Goal: Information Seeking & Learning: Check status

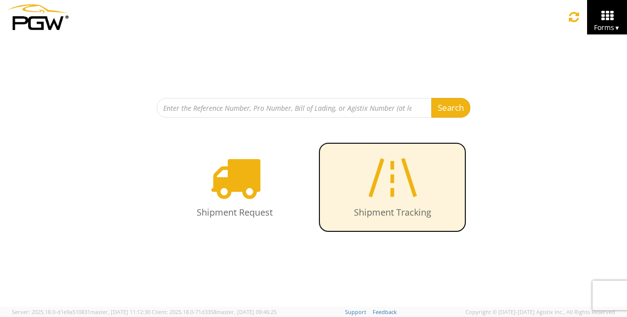
click at [394, 189] on icon at bounding box center [392, 177] width 57 height 51
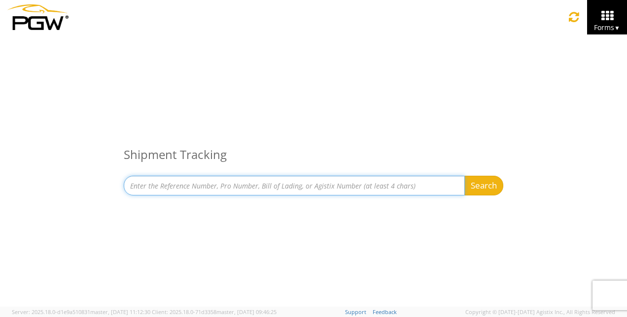
paste input "56675513"
type input "56675513"
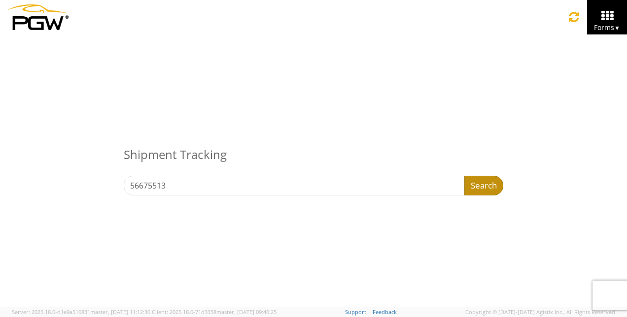
click at [479, 186] on button "Search" at bounding box center [483, 186] width 39 height 20
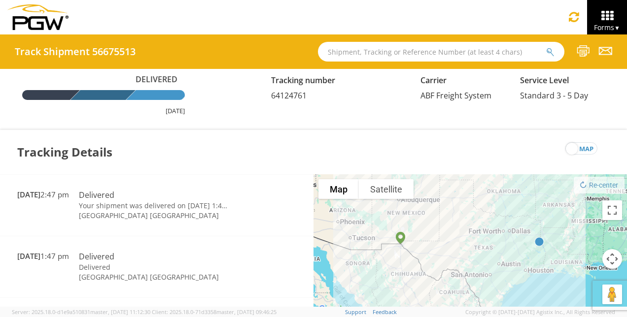
drag, startPoint x: 279, startPoint y: 249, endPoint x: 335, endPoint y: 255, distance: 56.0
click at [335, 255] on div "Loading tracking information. Please, wait... Date and Time Transit Status Deli…" at bounding box center [313, 245] width 627 height 142
